Goal: Task Accomplishment & Management: Manage account settings

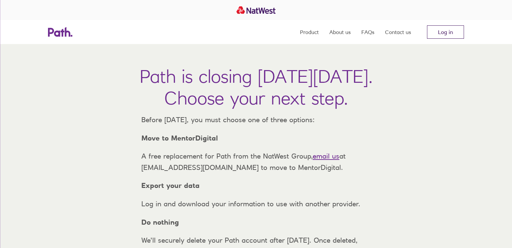
click at [442, 26] on link "Log in" at bounding box center [445, 31] width 37 height 13
click at [437, 35] on link "Log in" at bounding box center [445, 31] width 37 height 13
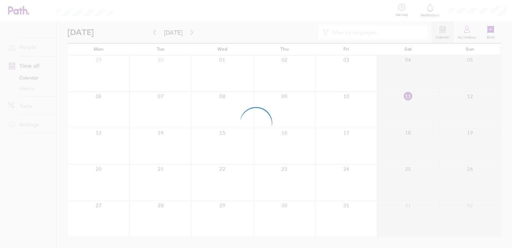
click at [480, 9] on div at bounding box center [256, 124] width 512 height 248
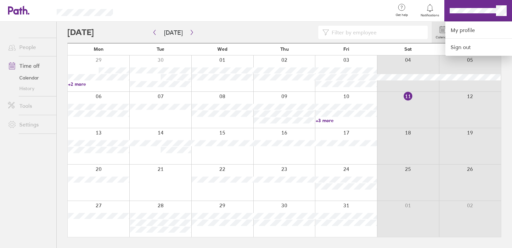
click at [215, 70] on div at bounding box center [256, 124] width 512 height 248
click at [464, 29] on link "My profile" at bounding box center [478, 30] width 67 height 17
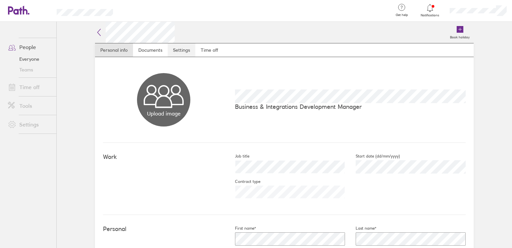
click at [180, 53] on link "Settings" at bounding box center [182, 49] width 28 height 13
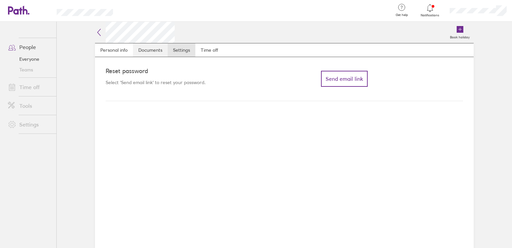
click at [155, 55] on link "Documents" at bounding box center [150, 49] width 35 height 13
